Goal: Transaction & Acquisition: Purchase product/service

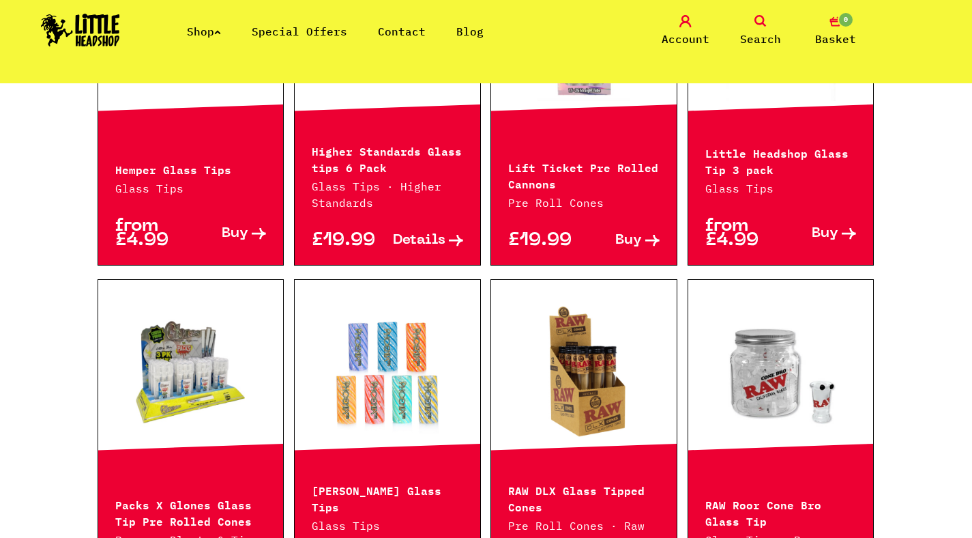
scroll to position [835, 0]
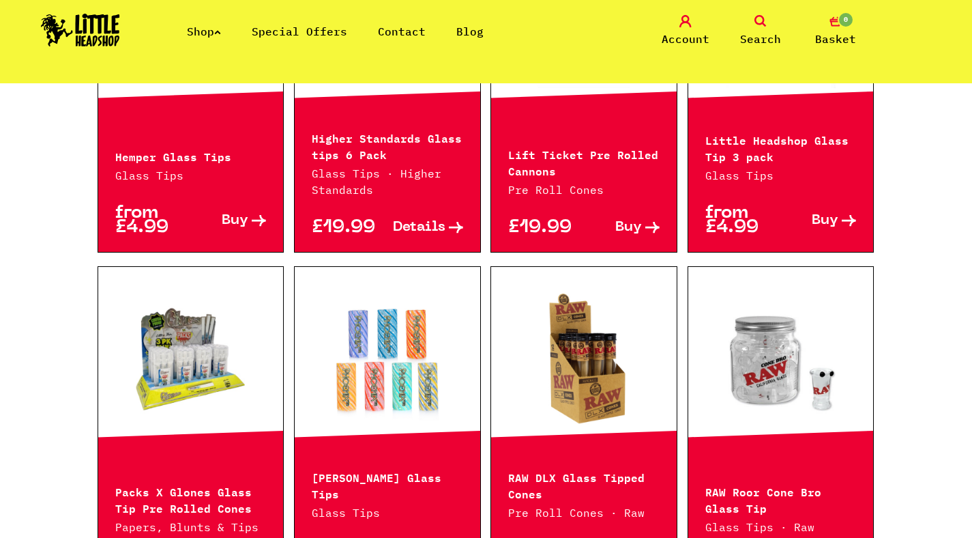
click at [400, 412] on link at bounding box center [388, 359] width 186 height 136
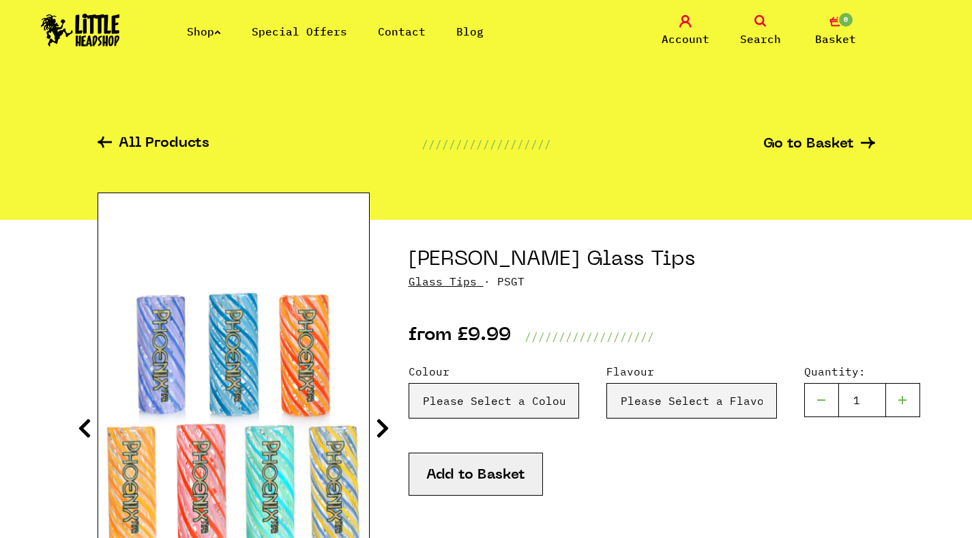
click at [381, 431] on icon at bounding box center [383, 428] width 14 height 22
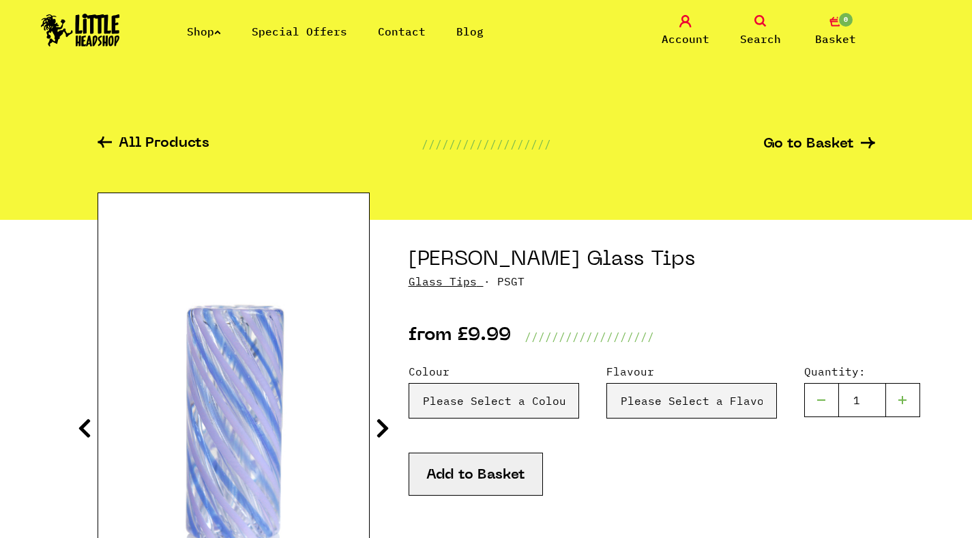
click at [381, 430] on icon at bounding box center [383, 428] width 14 height 22
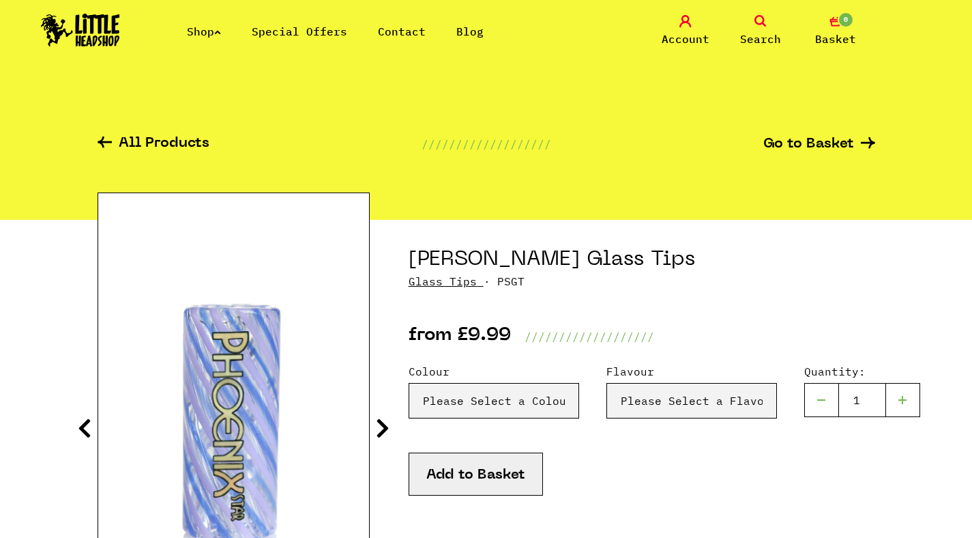
click at [381, 430] on icon at bounding box center [383, 428] width 14 height 22
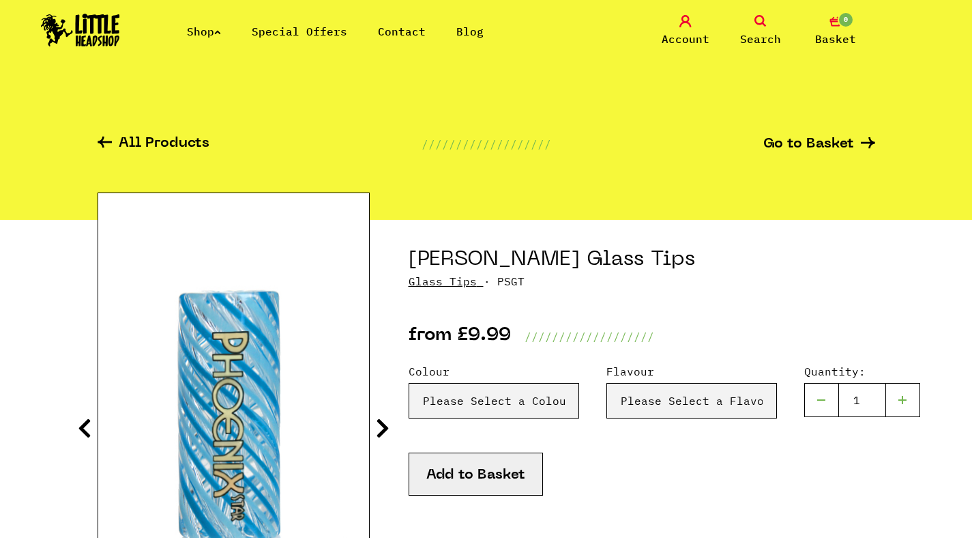
click at [381, 438] on icon at bounding box center [383, 428] width 14 height 22
